Goal: Task Accomplishment & Management: Complete application form

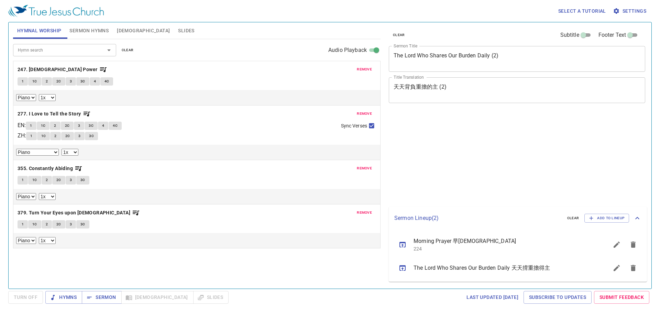
select select "1"
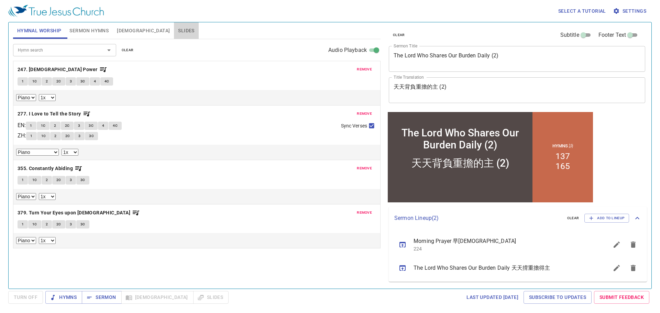
click at [178, 31] on span "Slides" at bounding box center [186, 30] width 16 height 9
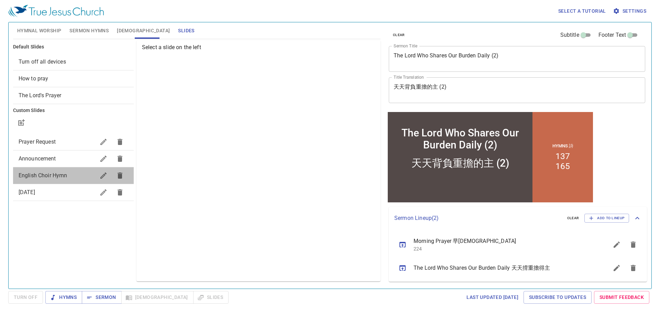
click at [86, 174] on span "English Choir Hymn" at bounding box center [57, 175] width 77 height 8
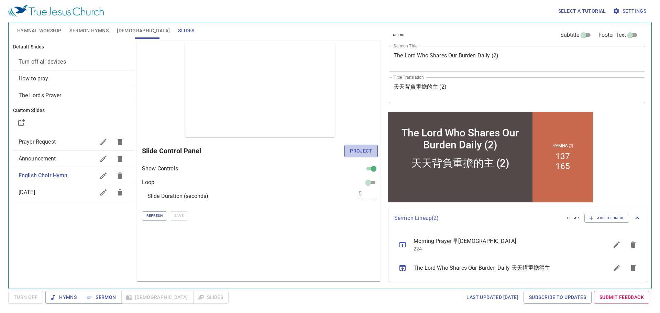
click at [352, 151] on span "Project" at bounding box center [361, 151] width 22 height 9
click at [61, 192] on span "[DATE]" at bounding box center [57, 192] width 77 height 8
drag, startPoint x: 358, startPoint y: 153, endPoint x: 344, endPoint y: 160, distance: 15.2
click at [358, 152] on span "Project" at bounding box center [361, 151] width 22 height 9
click at [372, 152] on div at bounding box center [372, 151] width 5 height 5
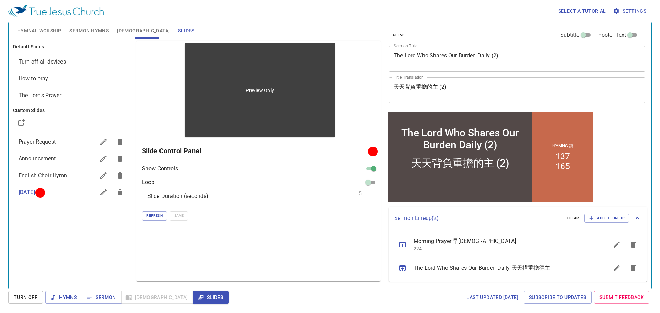
click at [255, 90] on p "Preview Only" at bounding box center [260, 90] width 28 height 7
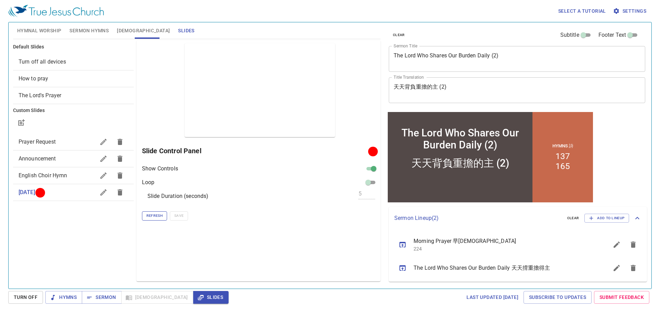
click at [158, 214] on span "Refresh" at bounding box center [154, 216] width 16 height 6
click at [373, 152] on div at bounding box center [372, 151] width 5 height 5
click at [74, 195] on span "[DATE]" at bounding box center [57, 192] width 77 height 8
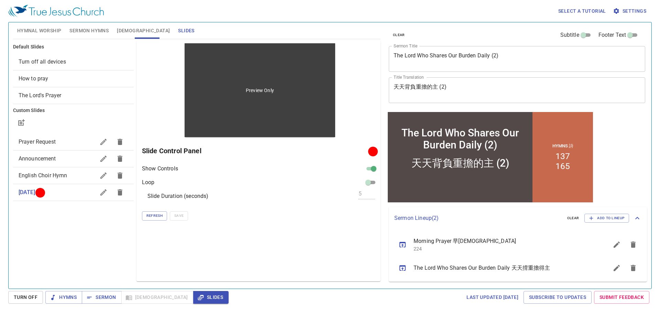
click at [258, 131] on div "Preview Only" at bounding box center [260, 90] width 150 height 94
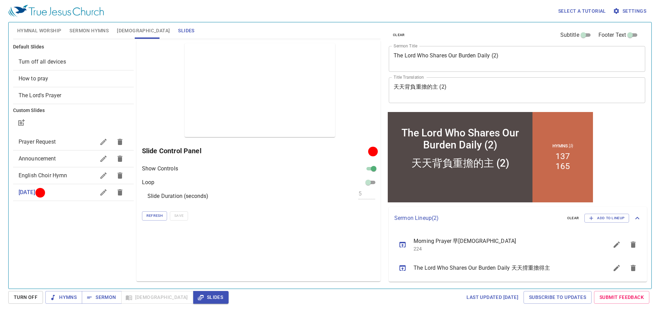
click at [371, 151] on div at bounding box center [372, 151] width 5 height 5
click at [371, 150] on div at bounding box center [372, 151] width 5 height 5
click at [196, 149] on h6 "Slide Control Panel" at bounding box center [256, 150] width 228 height 11
click at [152, 171] on p "Show Controls" at bounding box center [160, 169] width 36 height 8
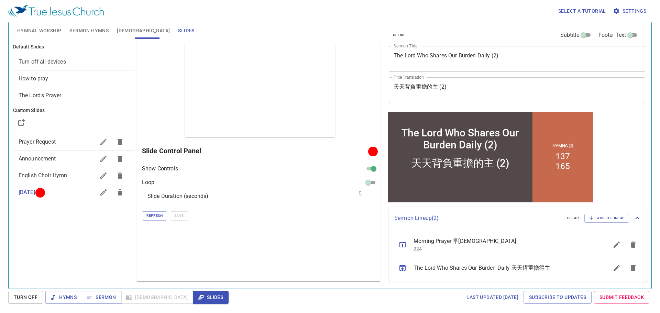
click at [365, 151] on h6 "Slide Control Panel" at bounding box center [256, 150] width 228 height 11
drag, startPoint x: 370, startPoint y: 149, endPoint x: 360, endPoint y: 151, distance: 10.1
click at [360, 151] on div "Slide Control Panel" at bounding box center [260, 151] width 236 height 16
click at [150, 215] on span "Refresh" at bounding box center [154, 216] width 16 height 6
click at [62, 157] on span "Announcement" at bounding box center [57, 159] width 77 height 8
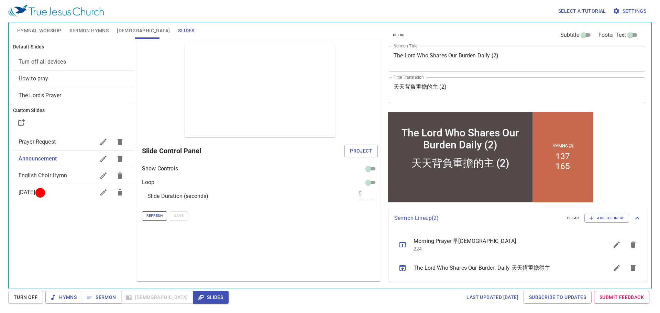
click at [154, 217] on span "Refresh" at bounding box center [154, 216] width 16 height 6
click at [43, 192] on div at bounding box center [39, 192] width 5 height 5
checkbox input "true"
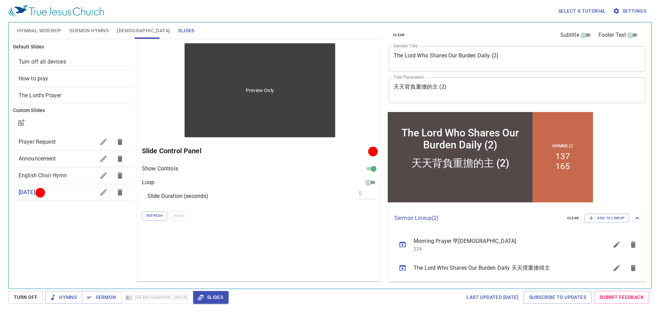
click at [274, 98] on div "Preview Only" at bounding box center [260, 90] width 150 height 94
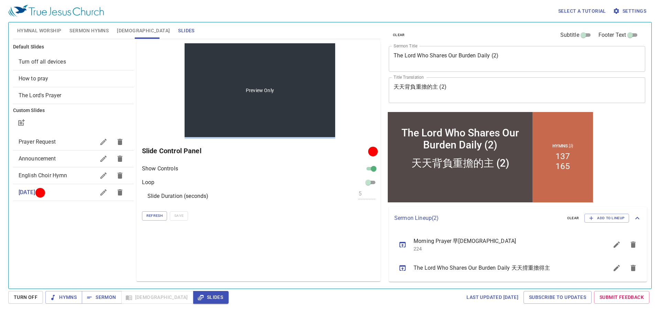
click at [274, 98] on div "Preview Only" at bounding box center [260, 90] width 150 height 94
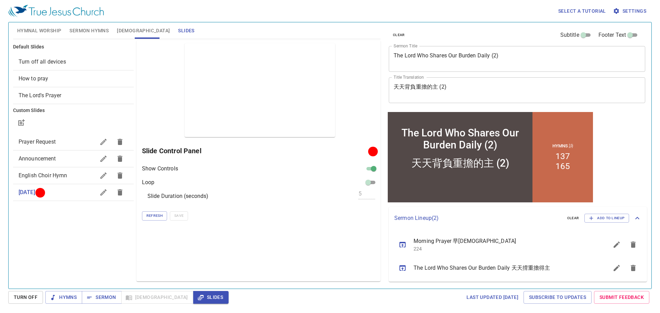
click at [372, 152] on div at bounding box center [372, 151] width 5 height 5
click at [365, 150] on h6 "Slide Control Panel" at bounding box center [256, 150] width 228 height 11
click at [187, 151] on h6 "Slide Control Panel" at bounding box center [256, 150] width 228 height 11
click at [171, 152] on h6 "Slide Control Panel" at bounding box center [256, 150] width 228 height 11
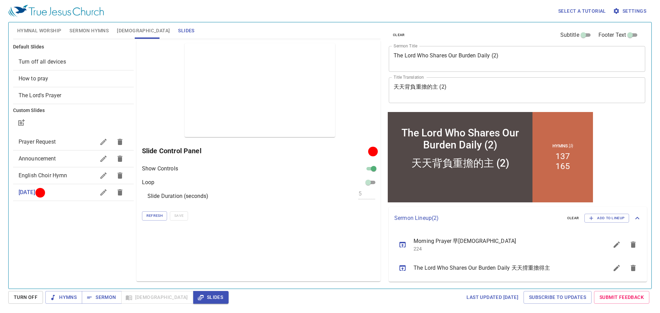
click at [171, 197] on p "Slide Duration (seconds)" at bounding box center [177, 196] width 61 height 8
click at [158, 217] on span "Refresh" at bounding box center [154, 216] width 16 height 6
click at [199, 299] on span "Slides" at bounding box center [211, 297] width 24 height 9
click at [87, 30] on span "Sermon Hymns" at bounding box center [88, 30] width 39 height 9
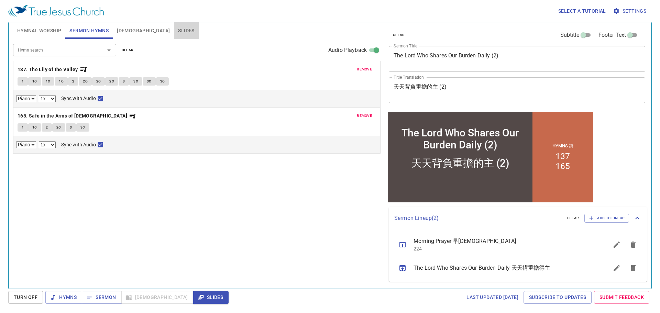
click at [178, 30] on span "Slides" at bounding box center [186, 30] width 16 height 9
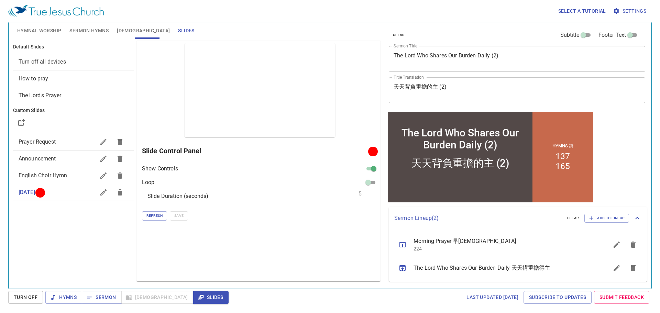
click at [370, 151] on div at bounding box center [372, 151] width 5 height 5
click at [30, 296] on span "Turn Off" at bounding box center [26, 297] width 24 height 9
click at [362, 151] on span "Project" at bounding box center [361, 151] width 22 height 9
click at [95, 32] on span "Sermon Hymns" at bounding box center [88, 30] width 39 height 9
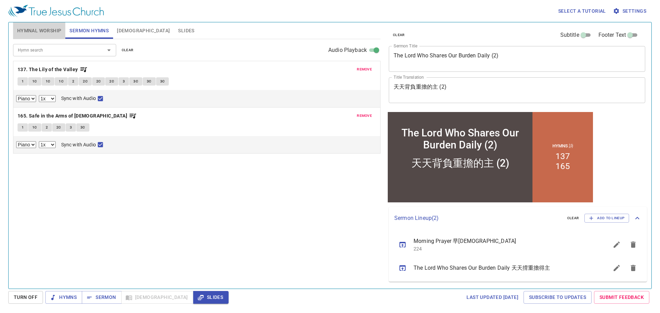
click at [58, 30] on span "Hymnal Worship" at bounding box center [39, 30] width 44 height 9
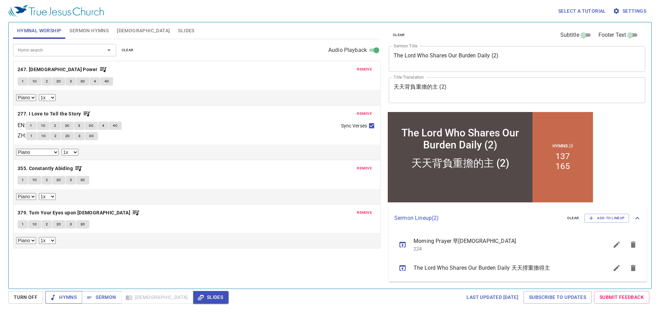
click at [62, 293] on span "Hymns" at bounding box center [64, 297] width 26 height 9
click at [125, 49] on span "clear" at bounding box center [128, 50] width 12 height 6
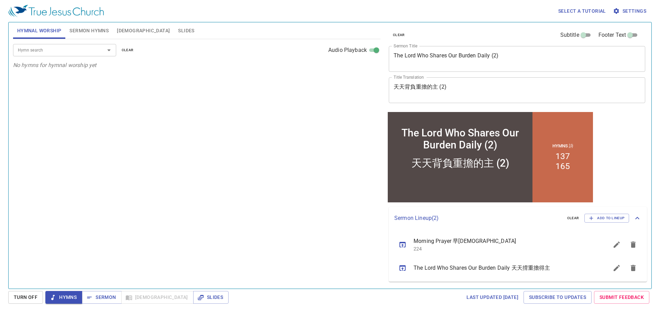
click at [44, 52] on input "Hymn search" at bounding box center [54, 50] width 79 height 8
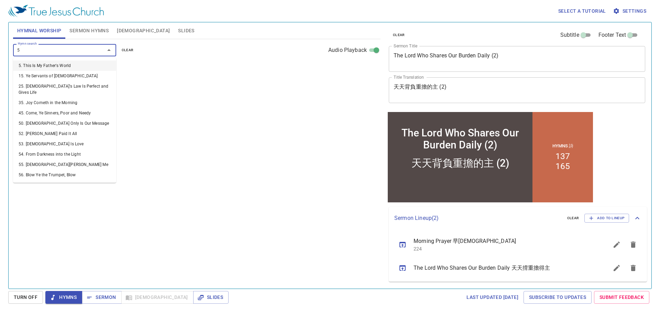
type input "51"
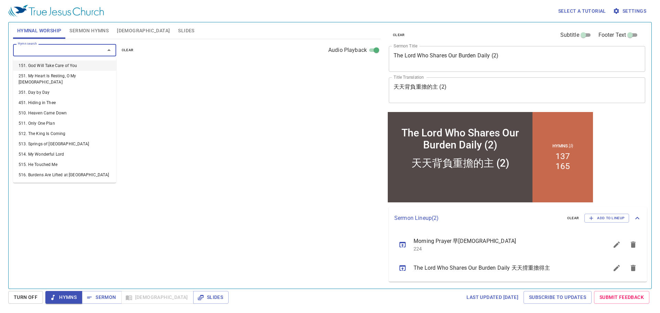
select select "1"
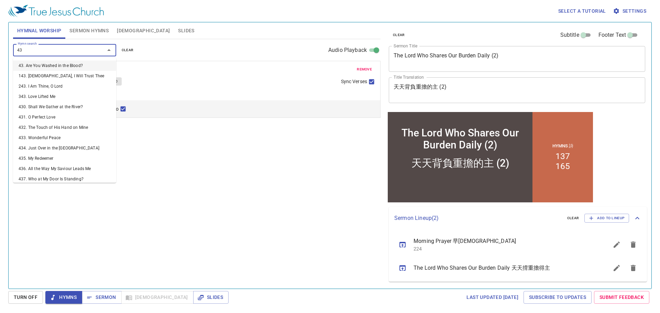
type input "433"
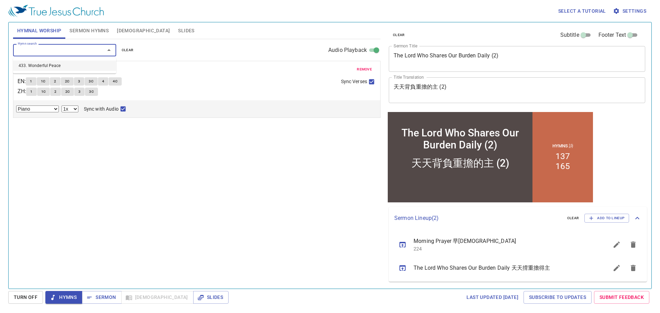
select select "1"
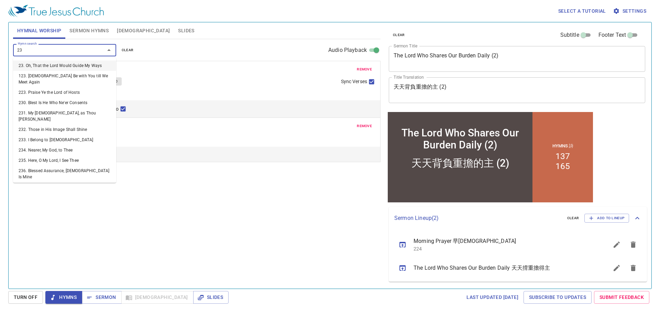
type input "234"
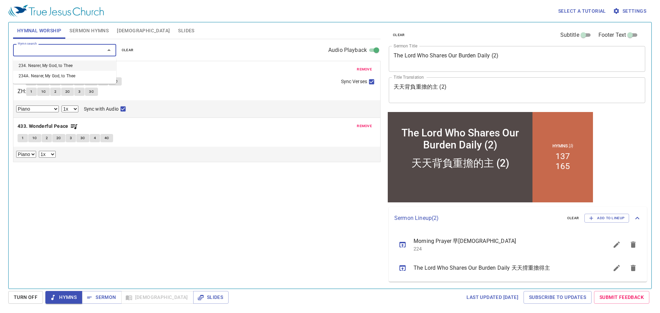
select select "1"
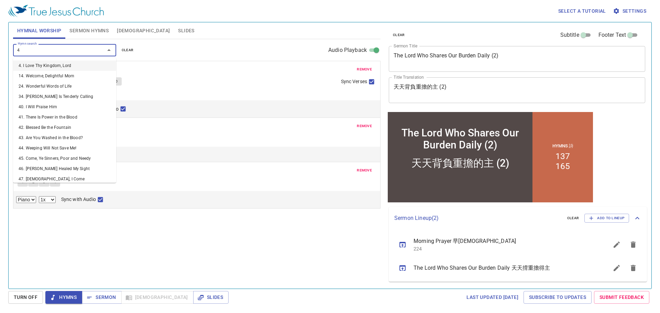
type input "48"
select select "1"
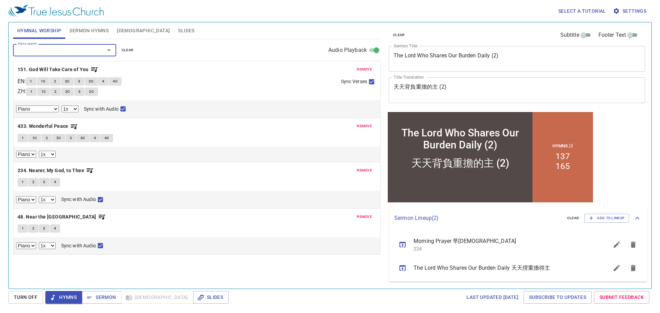
click at [365, 69] on span "remove" at bounding box center [364, 69] width 15 height 6
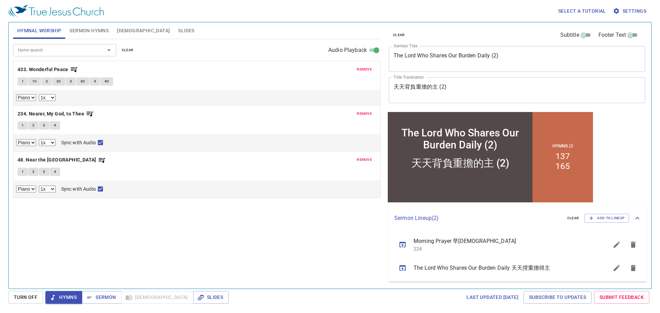
click at [91, 49] on input "Hymn search" at bounding box center [54, 50] width 79 height 8
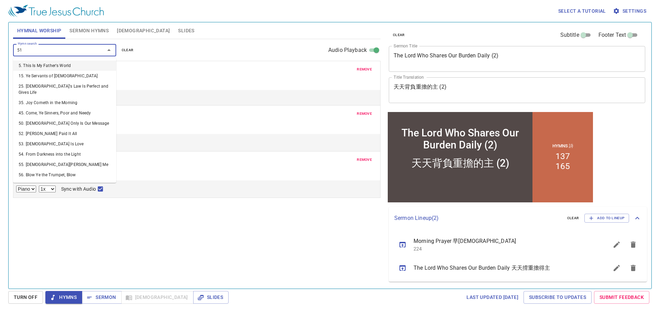
type input "511"
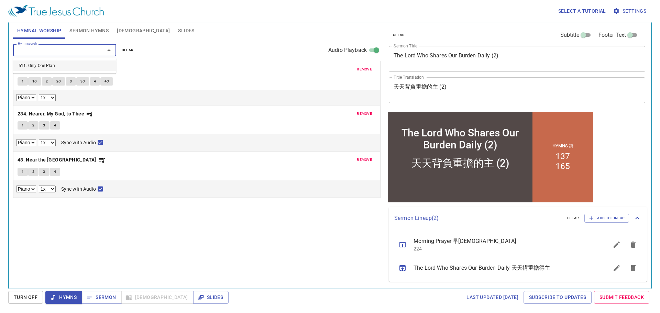
select select "1"
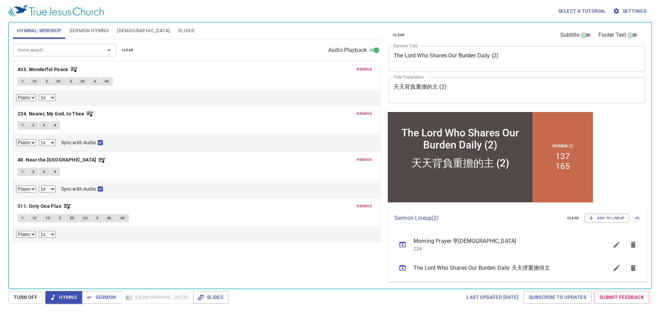
select select "1"
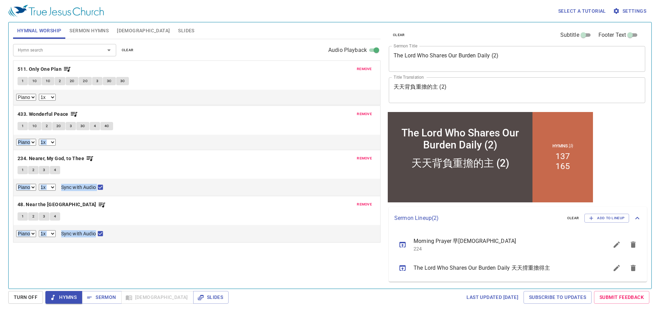
drag, startPoint x: 141, startPoint y: 208, endPoint x: 112, endPoint y: 69, distance: 141.2
click at [112, 196] on div "remove 433. Wonderful Peace 1 1C 2 2C 3 3C 4 4C Piano 0.6x 0.7x 0.8x 0.9x 1x 1.…" at bounding box center [196, 219] width 367 height 47
select select "1"
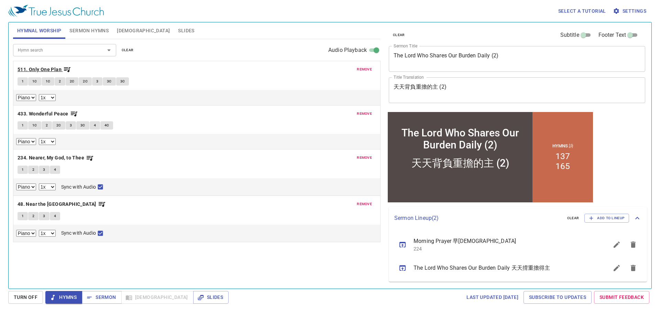
click at [37, 69] on b "511. Only One Plan" at bounding box center [40, 69] width 44 height 9
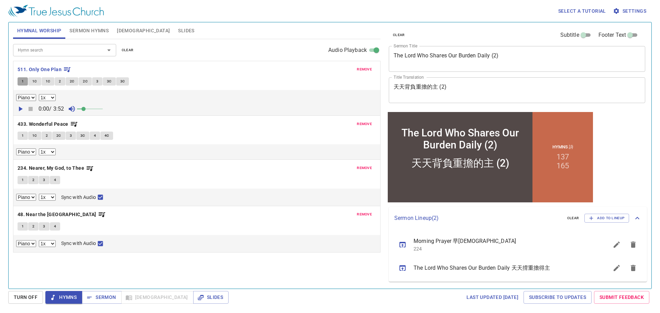
click at [23, 80] on span "1" at bounding box center [23, 81] width 2 height 6
click at [36, 79] on span "1C" at bounding box center [34, 81] width 5 height 6
click at [47, 82] on span "1C" at bounding box center [48, 81] width 5 height 6
click at [59, 80] on span "2" at bounding box center [60, 81] width 2 height 6
click at [70, 81] on span "2C" at bounding box center [72, 81] width 5 height 6
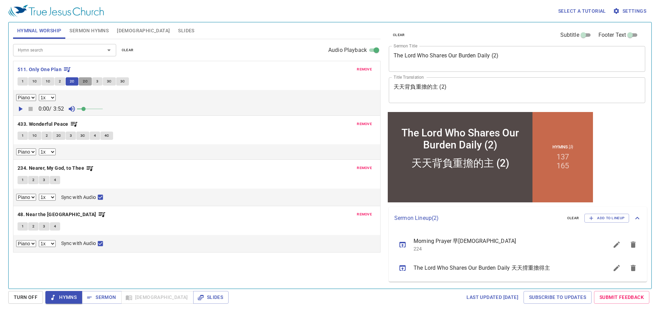
click at [84, 82] on span "2C" at bounding box center [85, 81] width 5 height 6
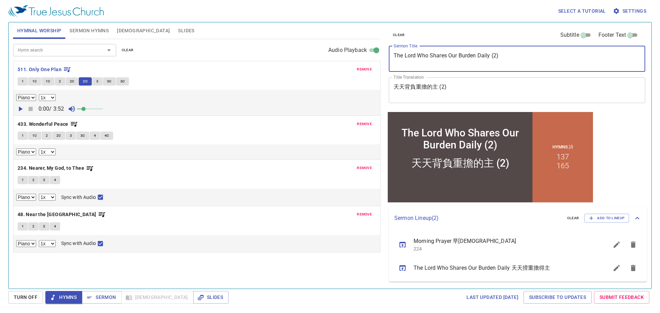
drag, startPoint x: 501, startPoint y: 57, endPoint x: 383, endPoint y: 56, distance: 117.5
click at [383, 56] on div "clear Subtitle Footer Text Sermon Title The Lord Who Shares Our Burden Daily (2…" at bounding box center [516, 153] width 266 height 266
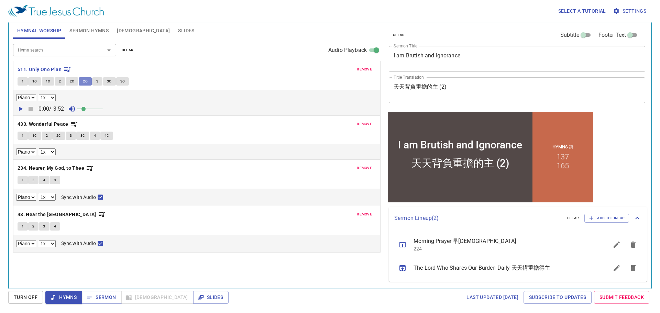
click at [87, 81] on span "2C" at bounding box center [85, 81] width 5 height 6
click at [95, 81] on button "3" at bounding box center [97, 81] width 10 height 8
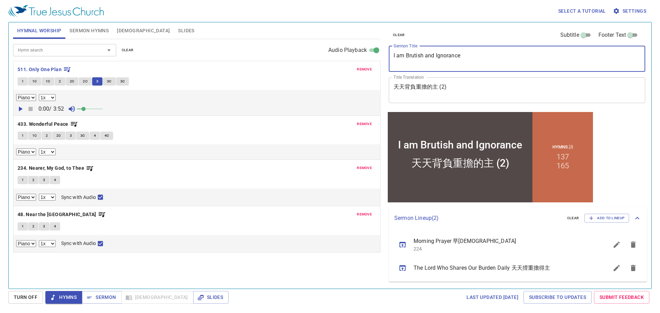
click at [466, 57] on textarea "I am Brutish and Ignorance" at bounding box center [516, 58] width 247 height 13
type textarea "I am Brutish and Ignorant"
click at [89, 31] on span "Sermon Hymns" at bounding box center [88, 30] width 39 height 9
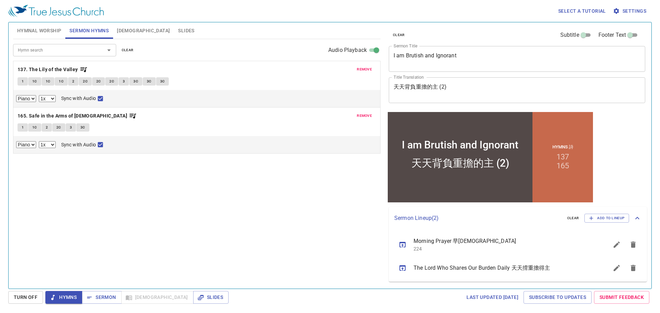
click at [73, 47] on input "Hymn search" at bounding box center [54, 50] width 79 height 8
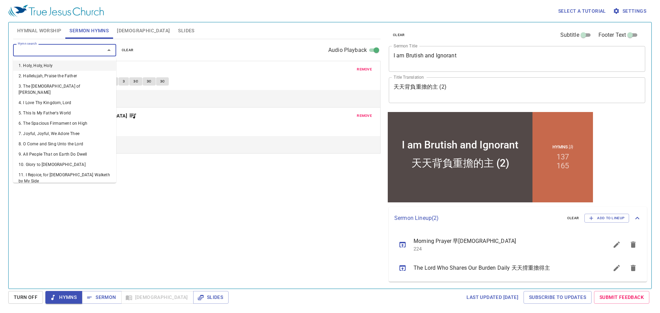
click at [123, 49] on span "clear" at bounding box center [128, 50] width 12 height 6
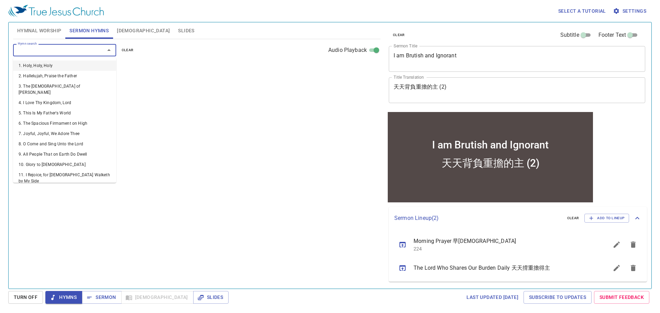
click at [88, 47] on input "Hymn search" at bounding box center [54, 50] width 79 height 8
type input "32"
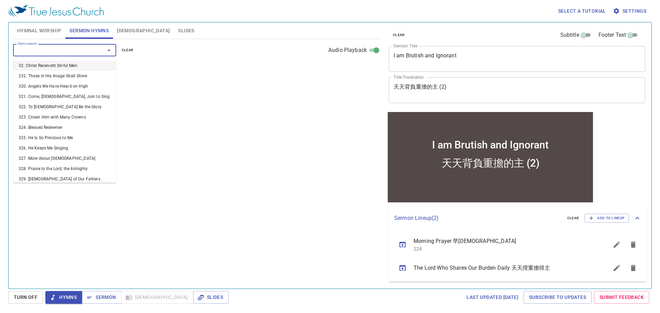
select select "1"
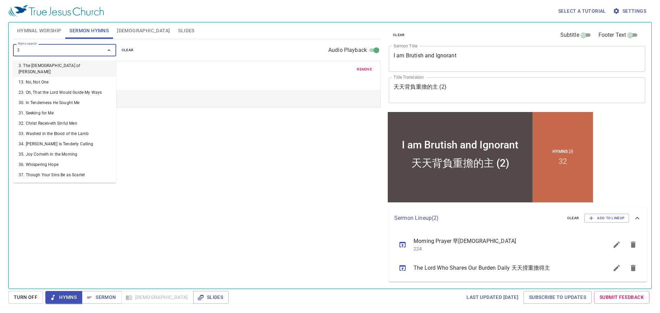
type input "30"
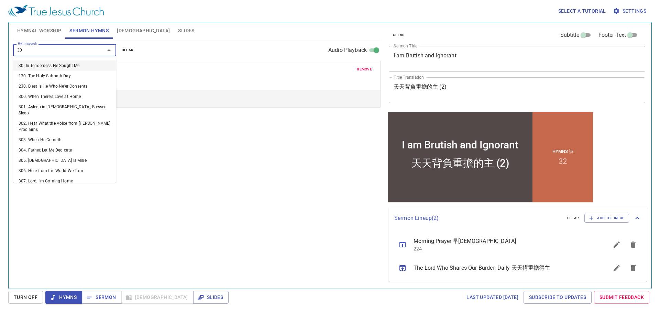
select select "1"
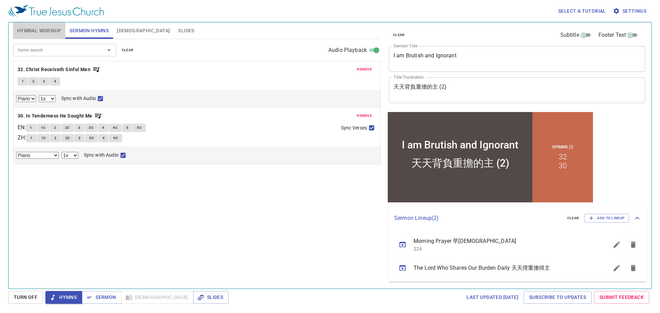
click at [43, 28] on span "Hymnal Worship" at bounding box center [39, 30] width 44 height 9
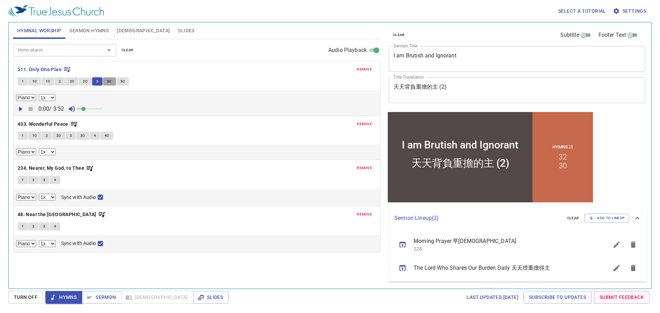
click at [108, 82] on span "3C" at bounding box center [109, 81] width 5 height 6
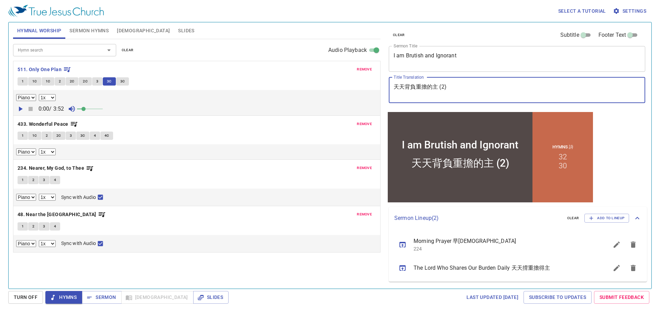
drag, startPoint x: 463, startPoint y: 91, endPoint x: 387, endPoint y: 87, distance: 76.1
click at [387, 87] on div "clear Subtitle Footer Text Sermon Title I am Brutish and Ignorant x Sermon Titl…" at bounding box center [516, 66] width 261 height 88
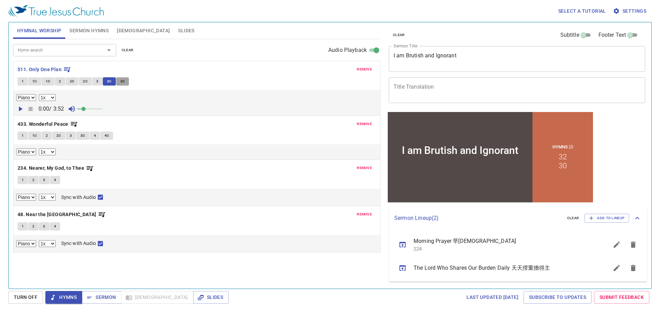
click at [121, 80] on span "3C" at bounding box center [122, 81] width 5 height 6
click at [111, 79] on button "3C" at bounding box center [109, 81] width 13 height 8
click at [125, 81] on button "3C" at bounding box center [122, 81] width 13 height 8
click at [62, 126] on b "433. Wonderful Peace" at bounding box center [43, 124] width 51 height 9
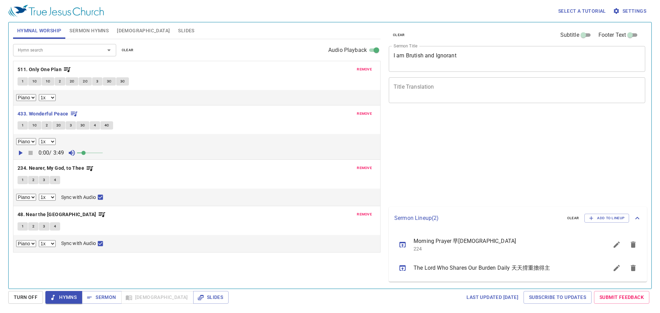
select select "1"
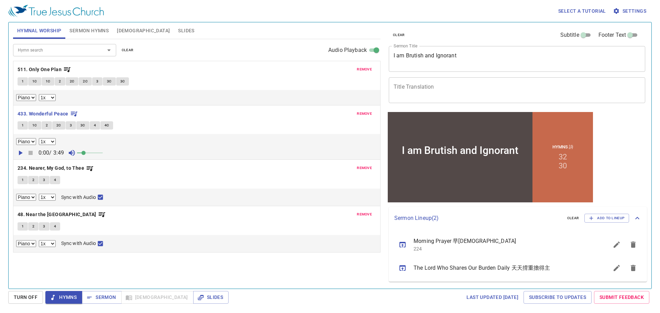
click at [24, 124] on span "1" at bounding box center [23, 125] width 2 height 6
click at [32, 126] on span "1C" at bounding box center [34, 125] width 5 height 6
click at [47, 125] on span "2" at bounding box center [47, 125] width 2 height 6
click at [58, 125] on span "2C" at bounding box center [58, 125] width 5 height 6
click at [70, 126] on span "3" at bounding box center [71, 125] width 2 height 6
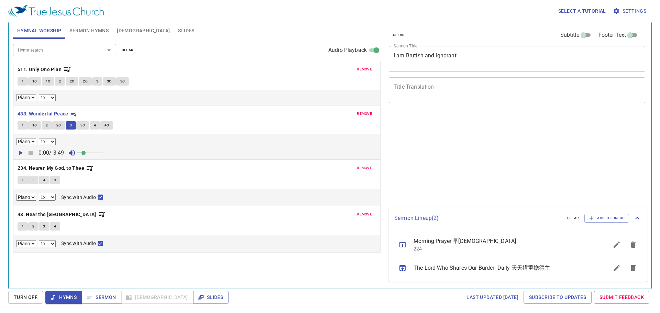
select select "1"
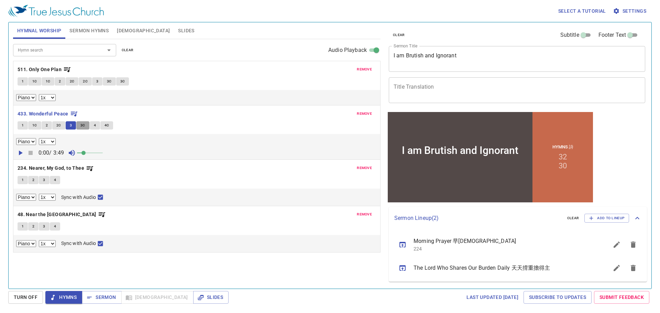
click at [80, 124] on span "3C" at bounding box center [82, 125] width 5 height 6
click at [94, 123] on span "4" at bounding box center [95, 125] width 2 height 6
click at [109, 124] on button "4C" at bounding box center [106, 125] width 13 height 8
click at [75, 167] on b "234. Nearer, My God, to Thee" at bounding box center [51, 168] width 67 height 9
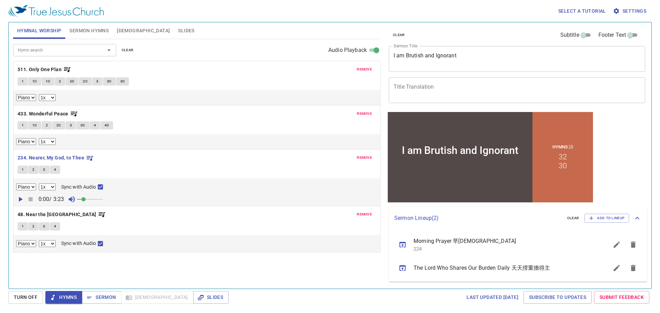
click at [23, 169] on span "1" at bounding box center [23, 170] width 2 height 6
checkbox input "false"
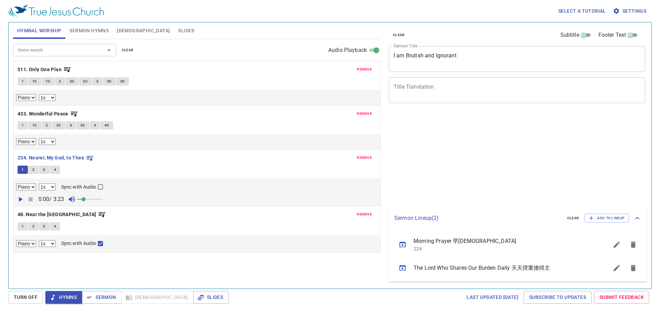
select select "1"
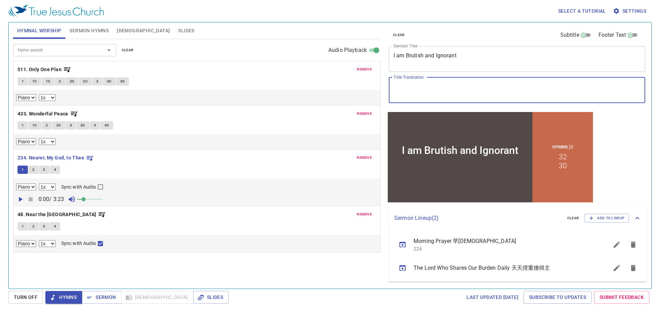
click at [406, 89] on textarea "Title Translation" at bounding box center [516, 89] width 247 height 13
paste textarea "我"
click at [57, 171] on button "4" at bounding box center [55, 170] width 10 height 8
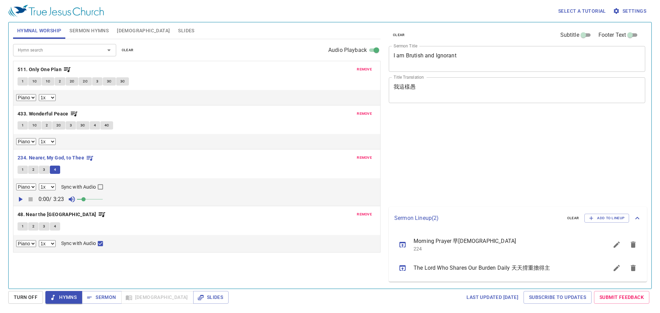
select select "1"
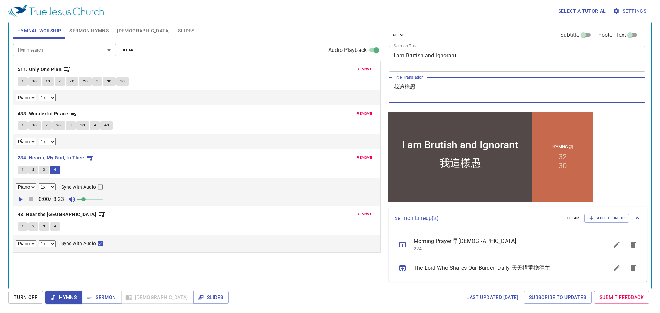
click at [51, 31] on span "Hymnal Worship" at bounding box center [39, 30] width 44 height 9
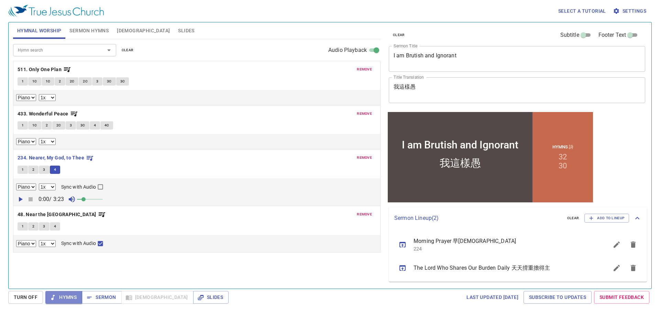
click at [71, 293] on span "Hymns" at bounding box center [64, 297] width 26 height 9
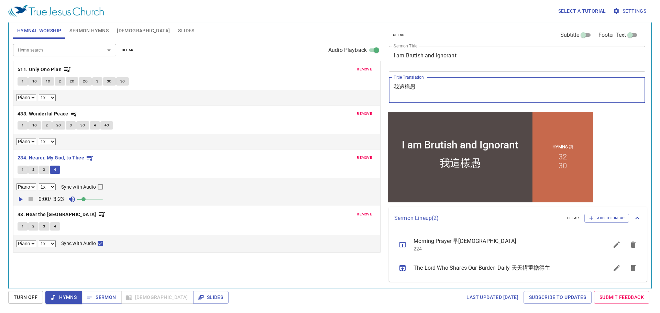
click at [418, 86] on textarea "我這樣愚" at bounding box center [516, 89] width 247 height 13
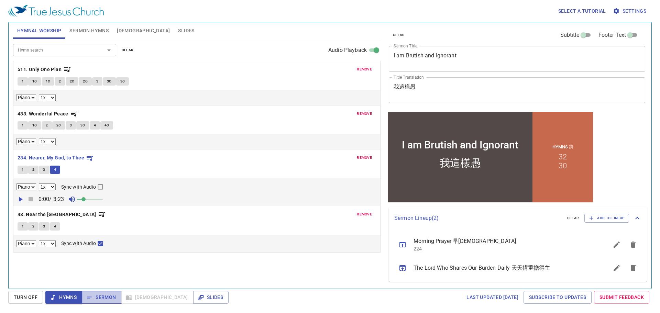
click at [103, 299] on span "Sermon" at bounding box center [101, 297] width 29 height 9
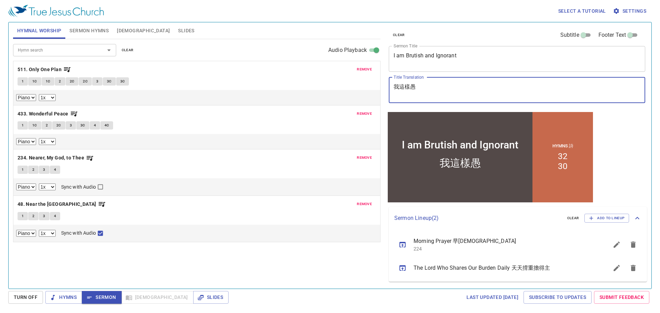
drag, startPoint x: 415, startPoint y: 87, endPoint x: 373, endPoint y: 89, distance: 41.3
click at [375, 89] on div "Hymnal Worship Sermon Hymns Bible Slides Hymn search Hymn search clear Audio Pl…" at bounding box center [329, 153] width 639 height 266
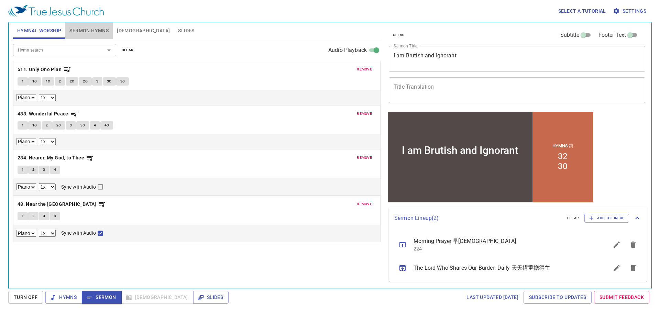
click at [81, 34] on span "Sermon Hymns" at bounding box center [88, 30] width 39 height 9
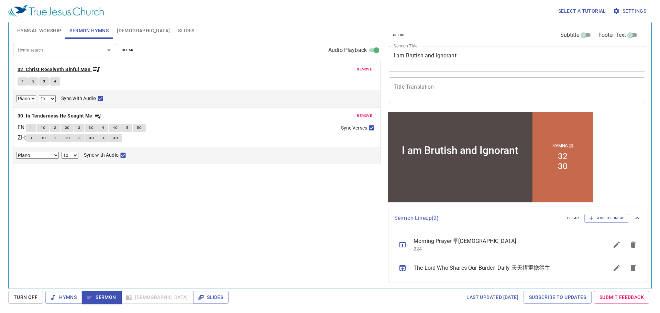
click at [55, 69] on b "32. Christ Receiveth Sinful Men" at bounding box center [54, 69] width 73 height 9
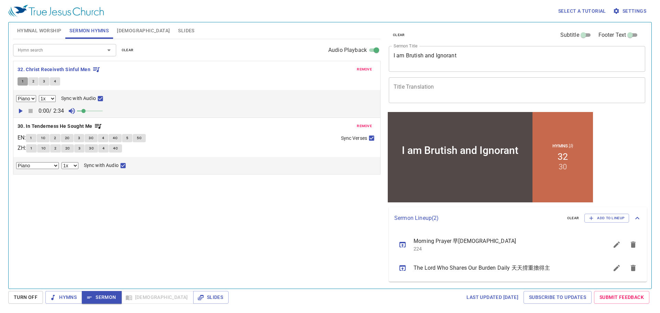
click at [25, 81] on button "1" at bounding box center [23, 81] width 10 height 8
checkbox input "false"
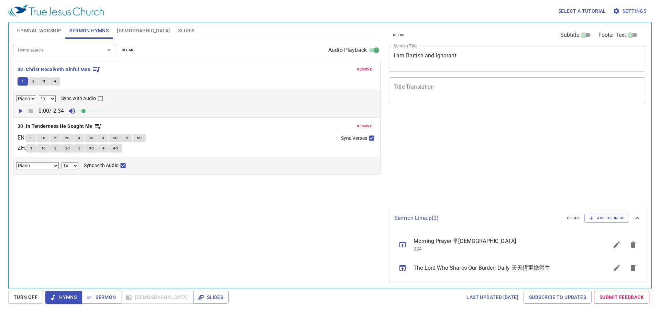
select select "1"
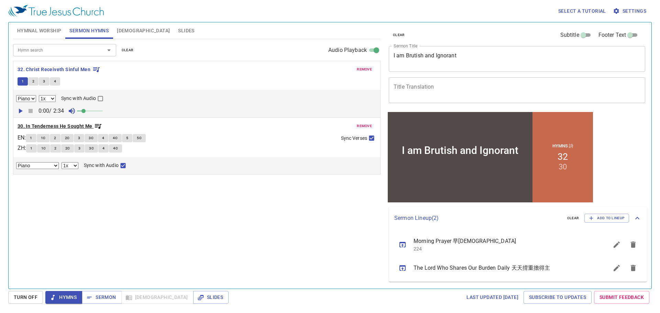
click at [33, 124] on b "30. In Tenderness He Sought Me" at bounding box center [55, 126] width 75 height 9
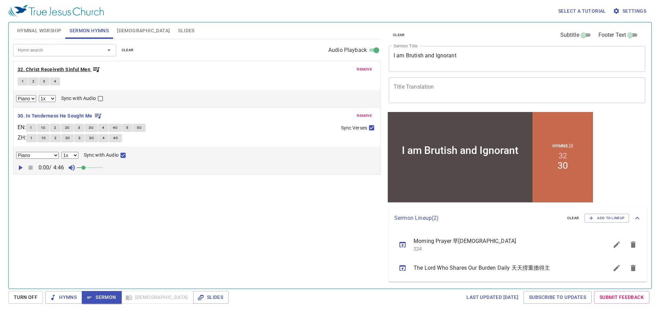
click at [55, 70] on b "32. Christ Receiveth Sinful Men" at bounding box center [54, 69] width 73 height 9
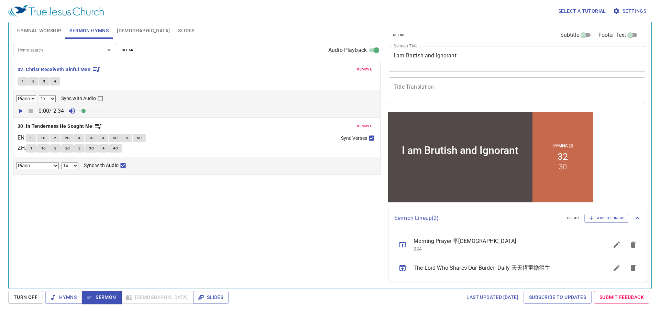
click at [34, 80] on span "2" at bounding box center [33, 81] width 2 height 6
click at [44, 80] on span "3" at bounding box center [44, 81] width 2 height 6
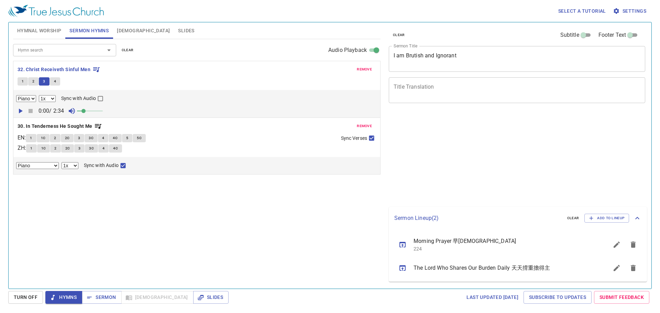
select select "1"
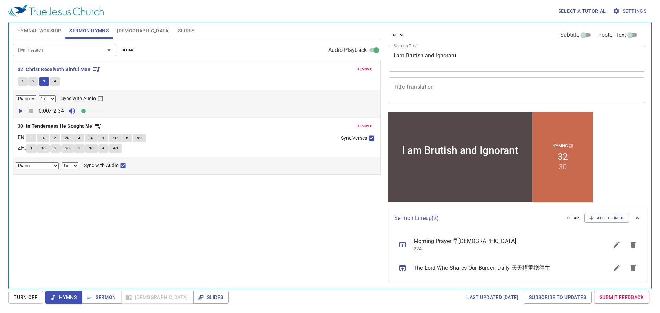
click at [423, 88] on textarea "Title Translation" at bounding box center [516, 89] width 247 height 13
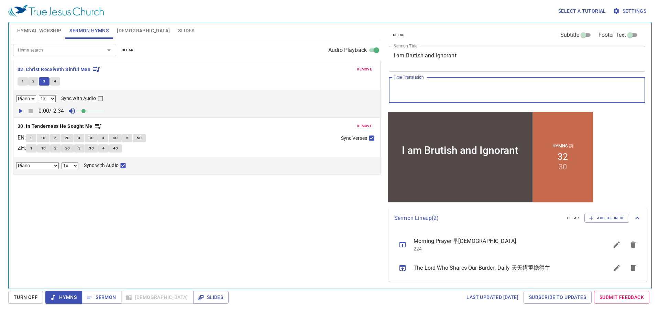
click at [56, 83] on button "4" at bounding box center [55, 81] width 10 height 8
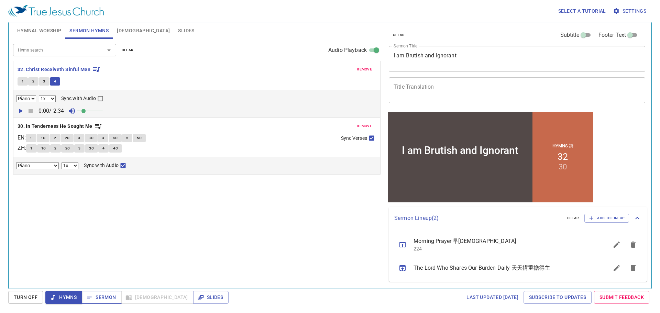
click at [94, 296] on span "Sermon" at bounding box center [101, 297] width 29 height 9
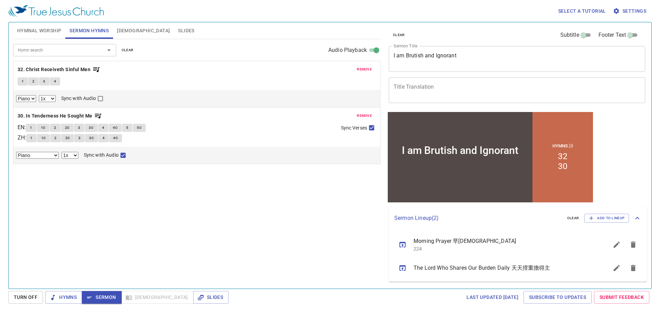
click at [403, 83] on div "x Title Translation" at bounding box center [517, 90] width 256 height 26
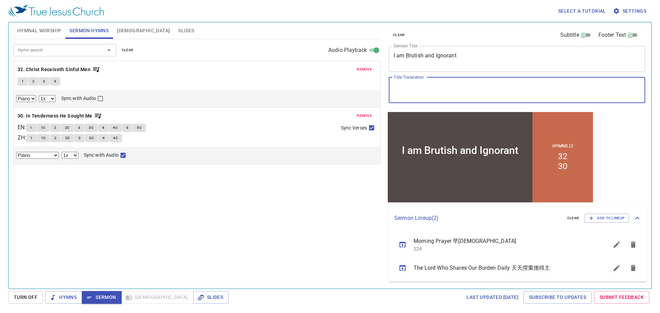
paste textarea "我這樣愚味無知"
type textarea "我這樣愚味無知"
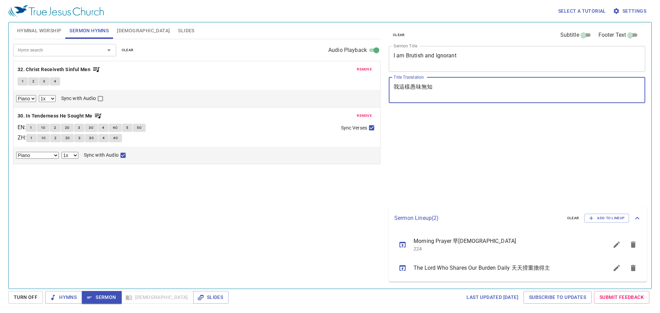
select select "1"
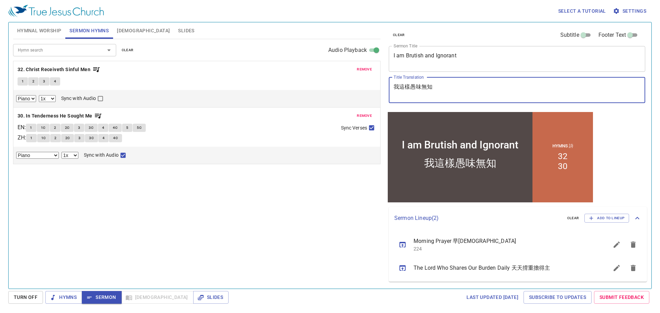
type textarea "我這樣愚味無知"
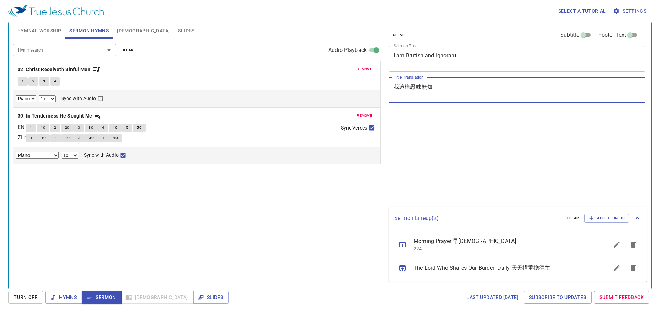
select select "1"
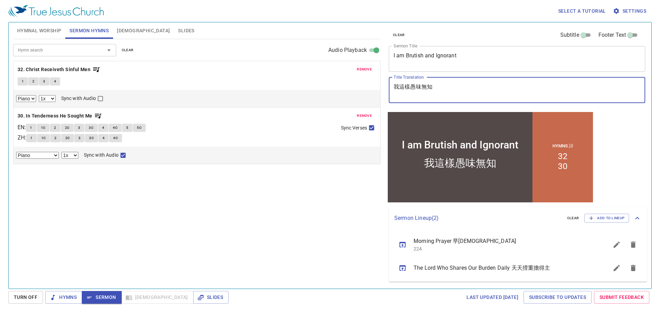
click at [419, 86] on textarea "我這樣愚味無知" at bounding box center [516, 89] width 247 height 13
paste textarea "昧"
click at [435, 88] on textarea "我這樣愚昧無知" at bounding box center [516, 89] width 247 height 13
type textarea "我這樣愚昧無知"
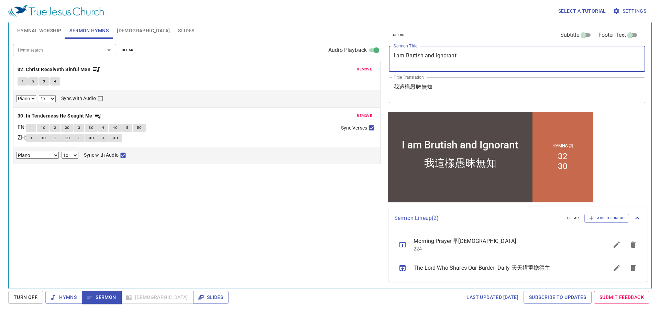
click at [396, 57] on textarea "I am Brutish and Ignorant" at bounding box center [516, 58] width 247 height 13
type textarea "I Am Brutish and Ignorant"
click at [122, 31] on span "[DEMOGRAPHIC_DATA]" at bounding box center [143, 30] width 53 height 9
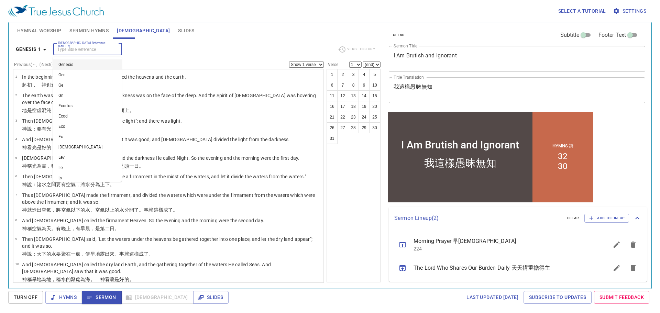
click at [69, 49] on input "[DEMOGRAPHIC_DATA] Reference (Ctrl + /)" at bounding box center [81, 49] width 53 height 8
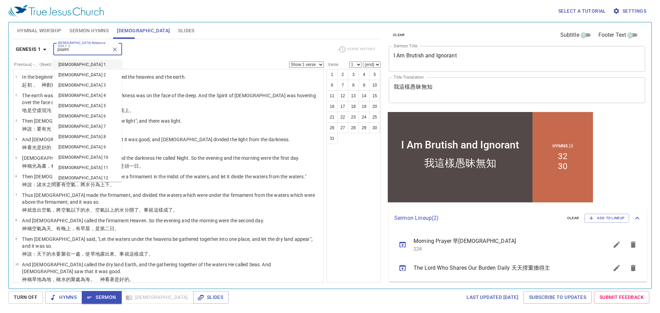
type input "psalm"
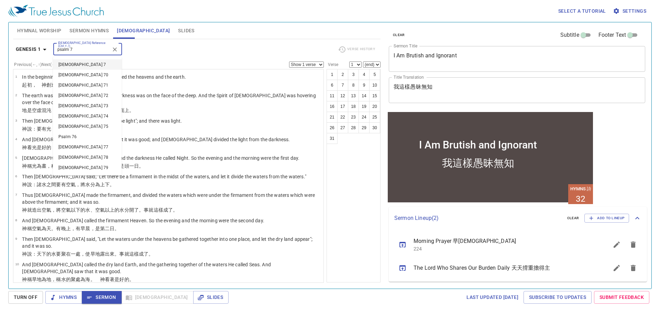
type input "psalm 73"
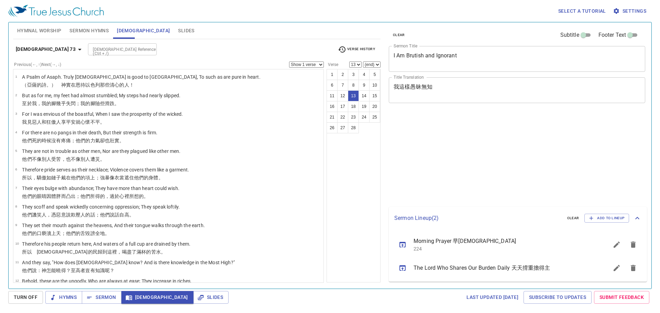
select select "13"
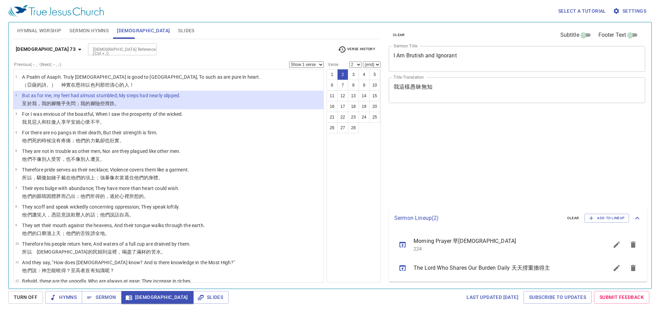
select select "2"
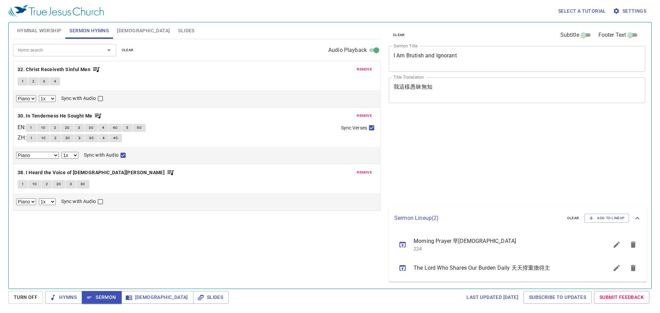
select select "1"
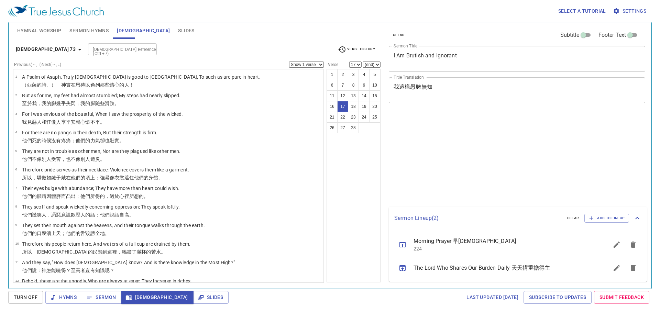
select select "17"
select select "22"
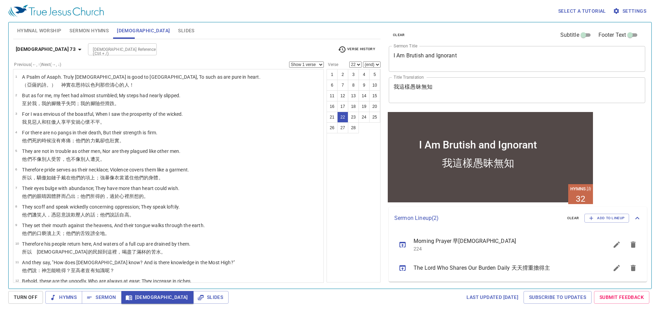
scroll to position [206, 0]
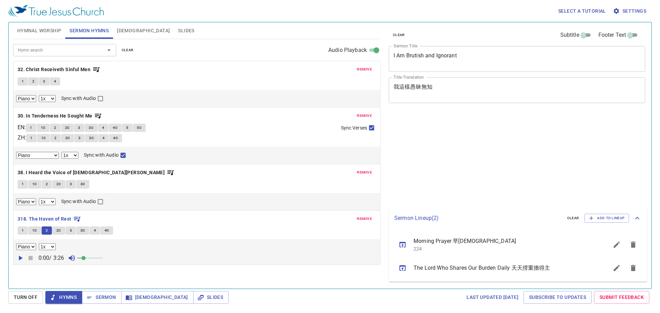
select select "1"
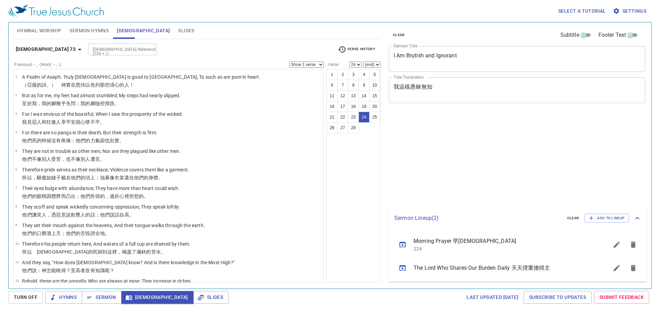
select select "24"
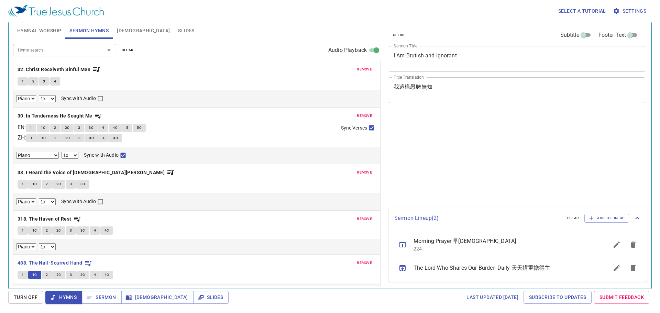
select select "1"
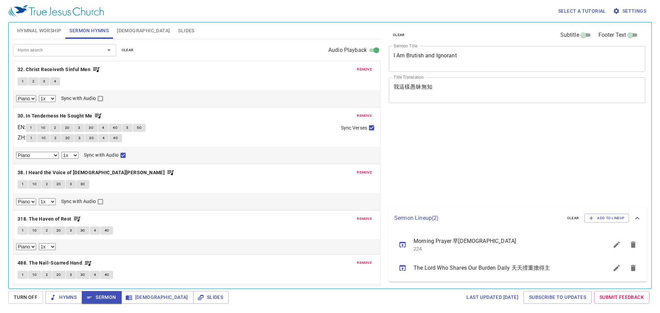
select select "1"
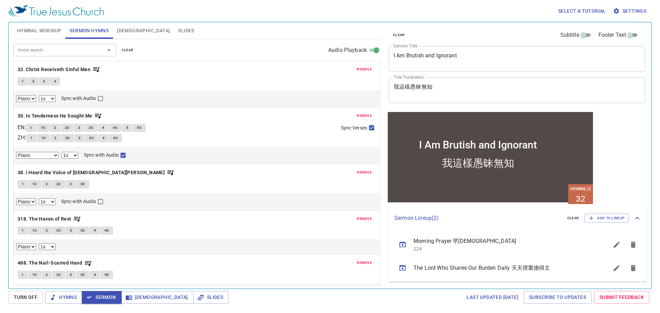
scroll to position [13, 0]
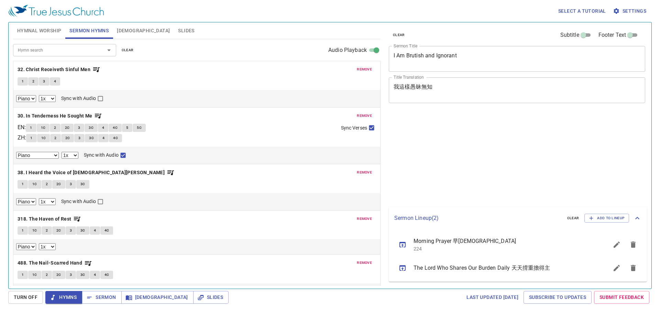
select select "1"
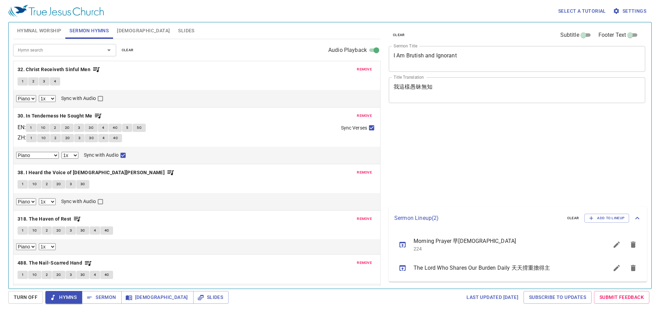
select select "1"
